Goal: Task Accomplishment & Management: Manage account settings

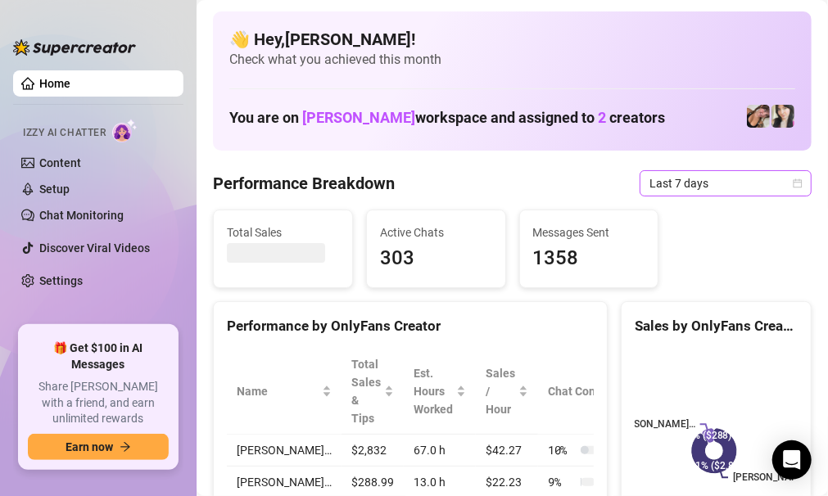
click at [794, 179] on icon "calendar" at bounding box center [798, 183] width 9 height 9
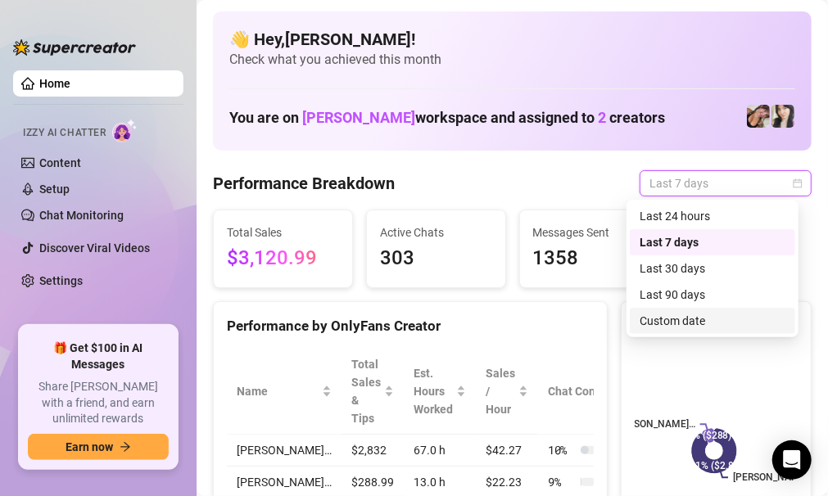
click at [628, 324] on div "Last 90 days Custom date Last 24 hours Last 7 days Last 30 days Last 90 days Cu…" at bounding box center [713, 269] width 172 height 138
click at [655, 326] on div "Custom date" at bounding box center [713, 321] width 146 height 18
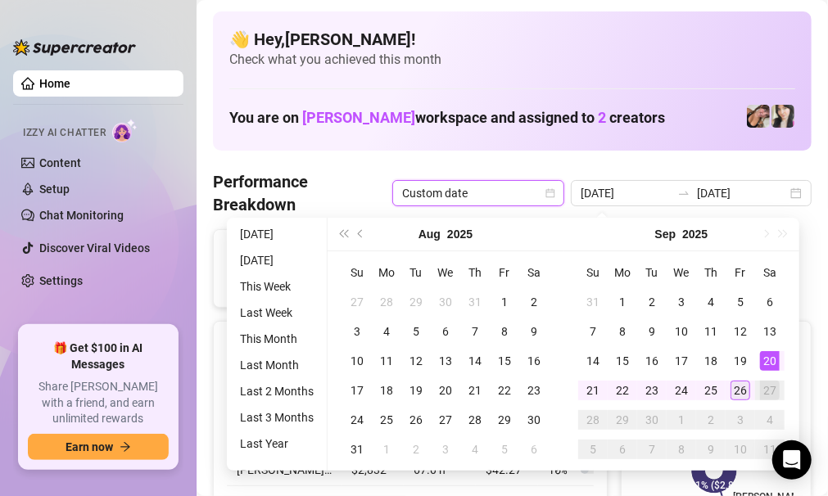
type input "[DATE]"
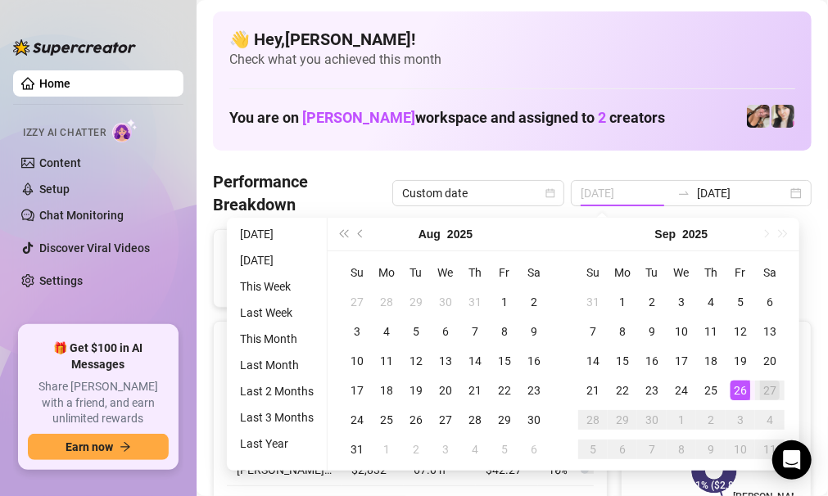
click at [741, 396] on div "26" at bounding box center [741, 391] width 20 height 20
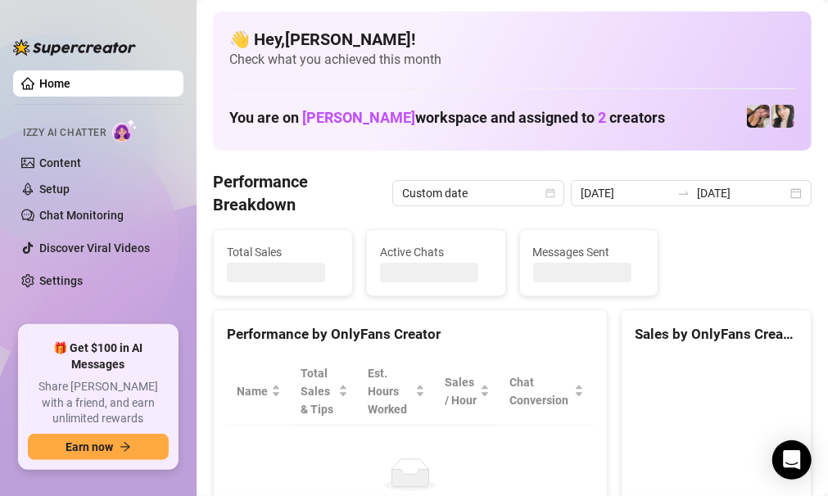
type input "[DATE]"
